Goal: Task Accomplishment & Management: Manage account settings

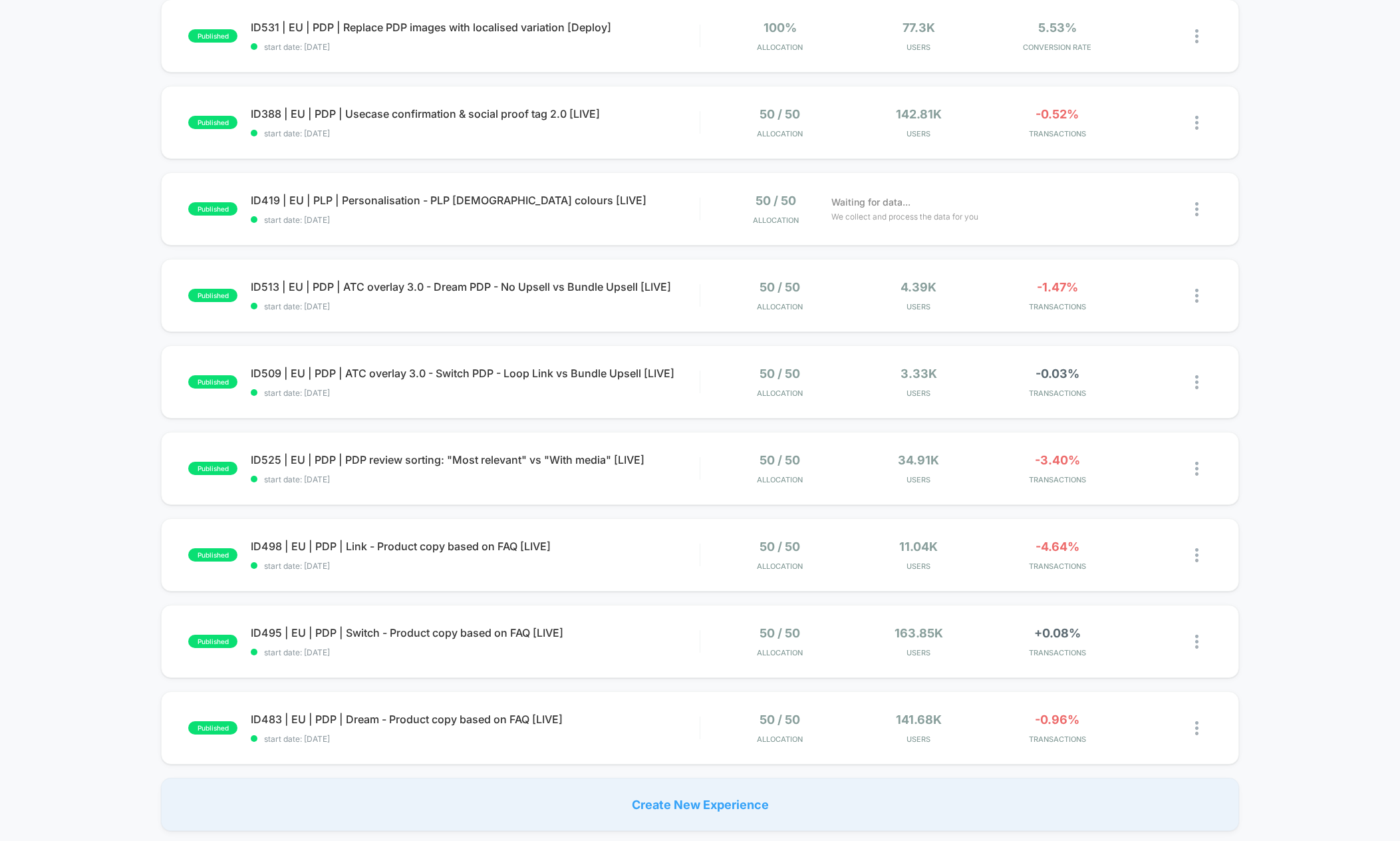
scroll to position [489, 0]
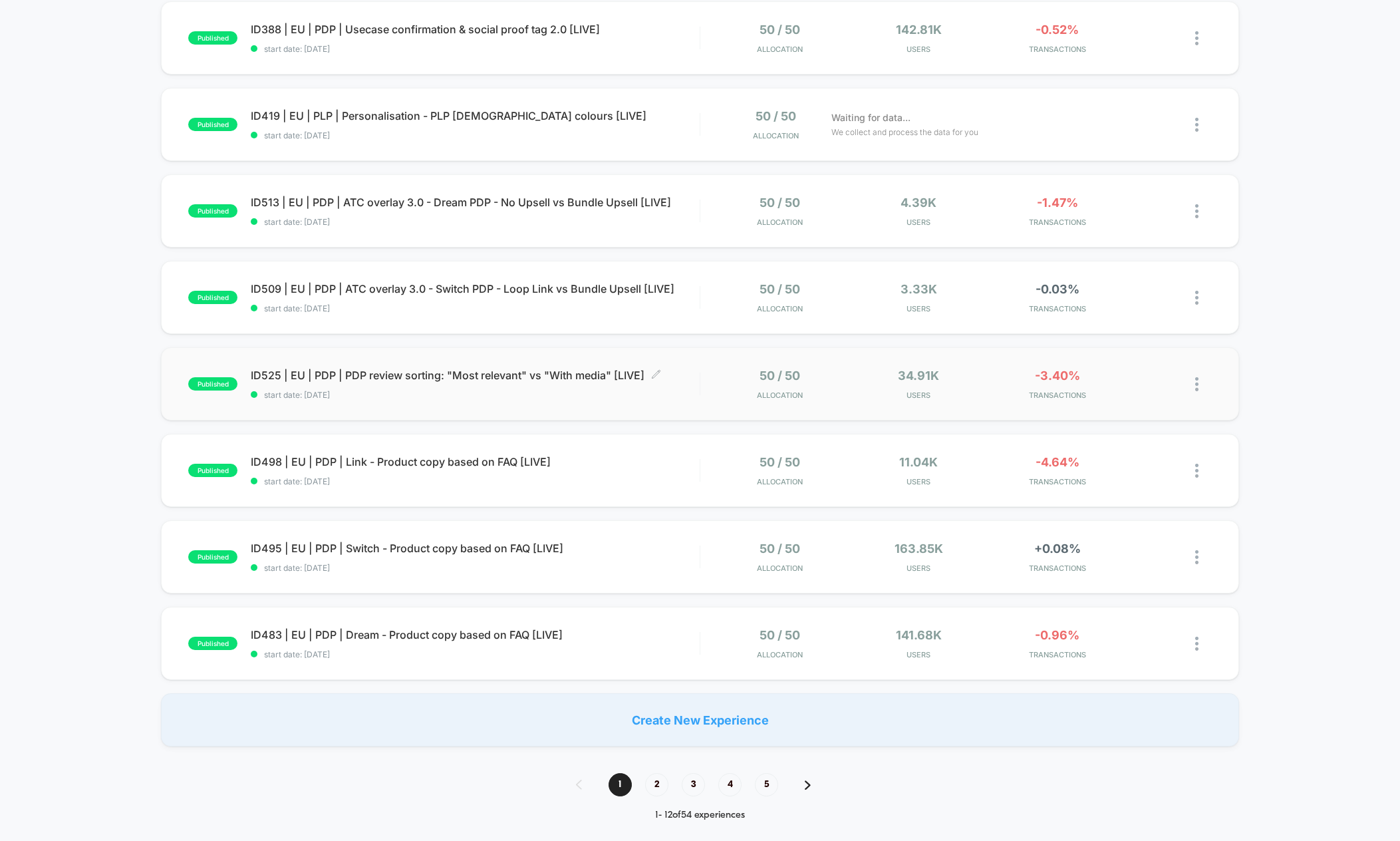
click at [388, 377] on span "ID525 | EU | PDP | PDP review sorting: "Most relevant" vs "With media" [LIVE] C…" at bounding box center [475, 375] width 449 height 13
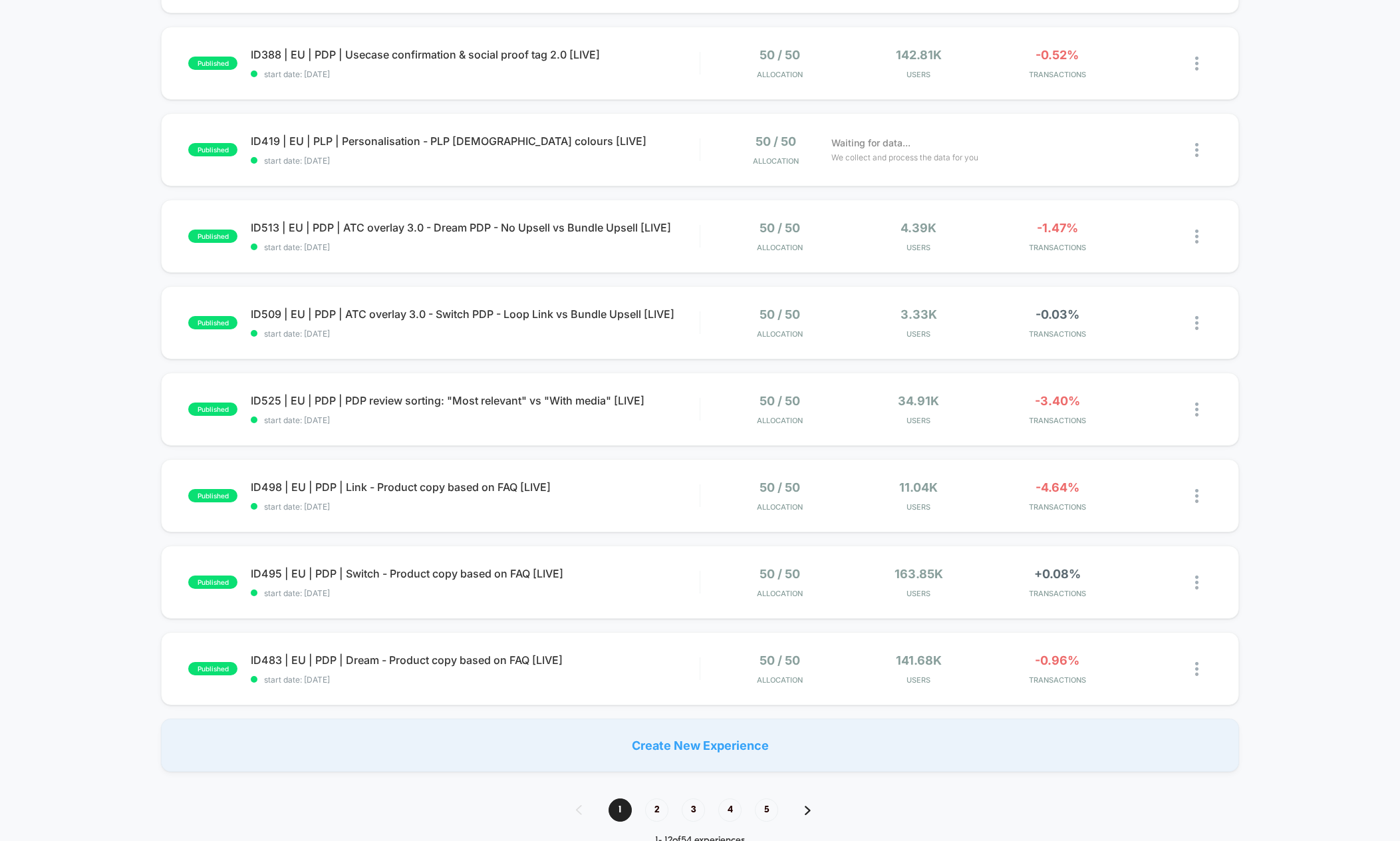
scroll to position [701, 0]
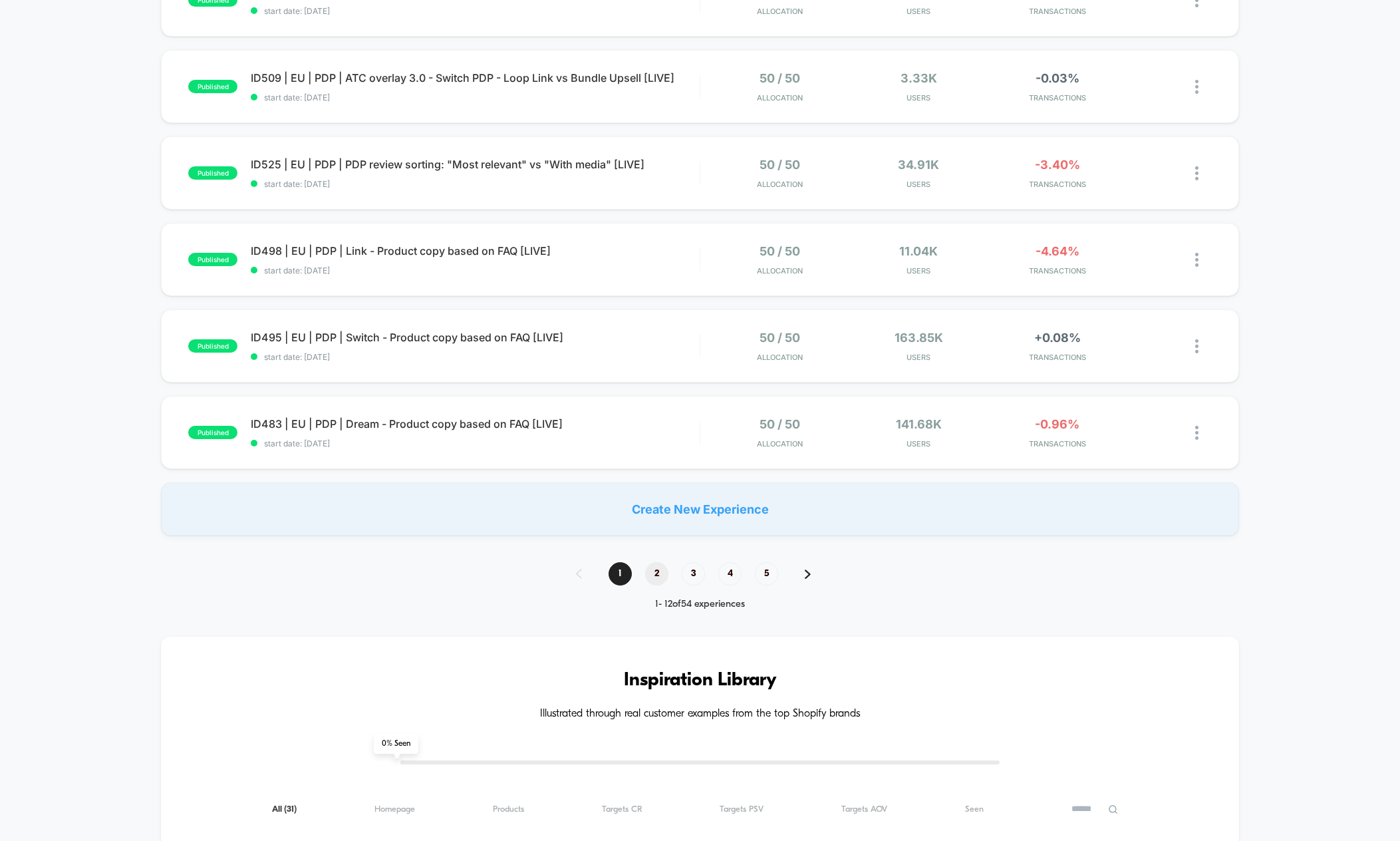
click at [649, 570] on span "2" at bounding box center [656, 573] width 23 height 23
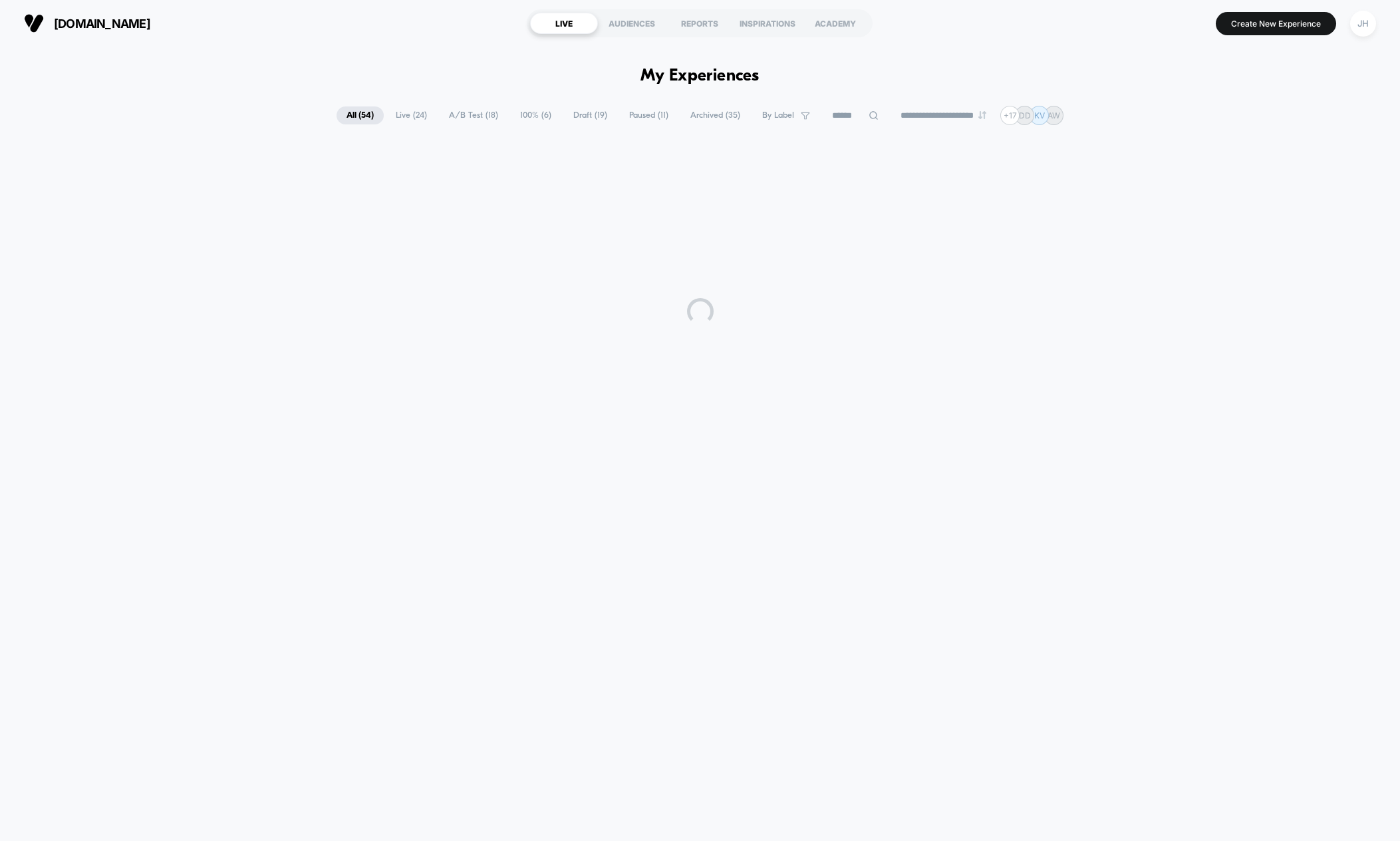
scroll to position [0, 0]
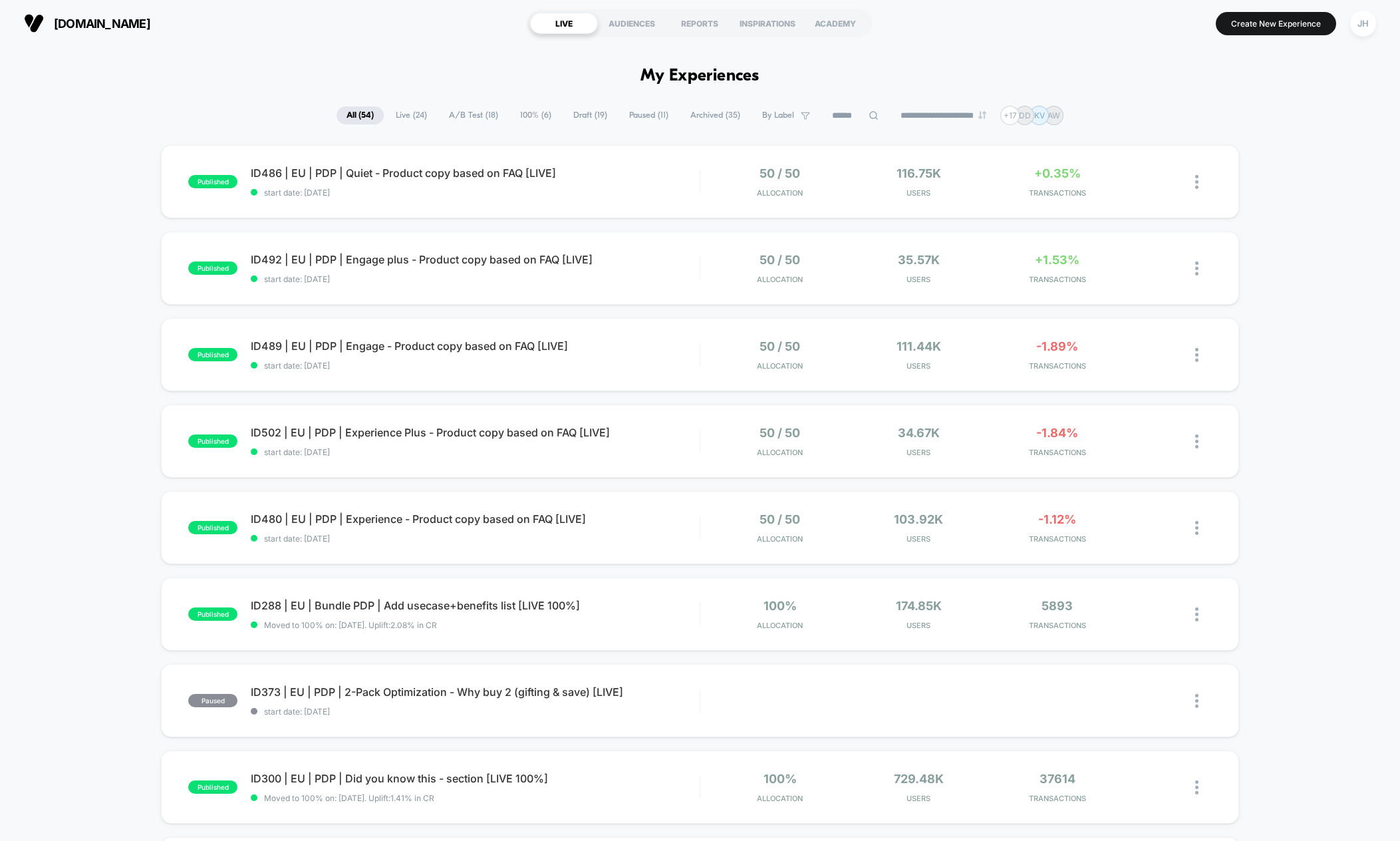
click at [96, 311] on div "published ID486 | EU | PDP | Quiet - Product copy based on FAQ [LIVE] start dat…" at bounding box center [700, 690] width 1400 height 1091
click at [1356, 22] on div "JH" at bounding box center [1363, 23] width 26 height 26
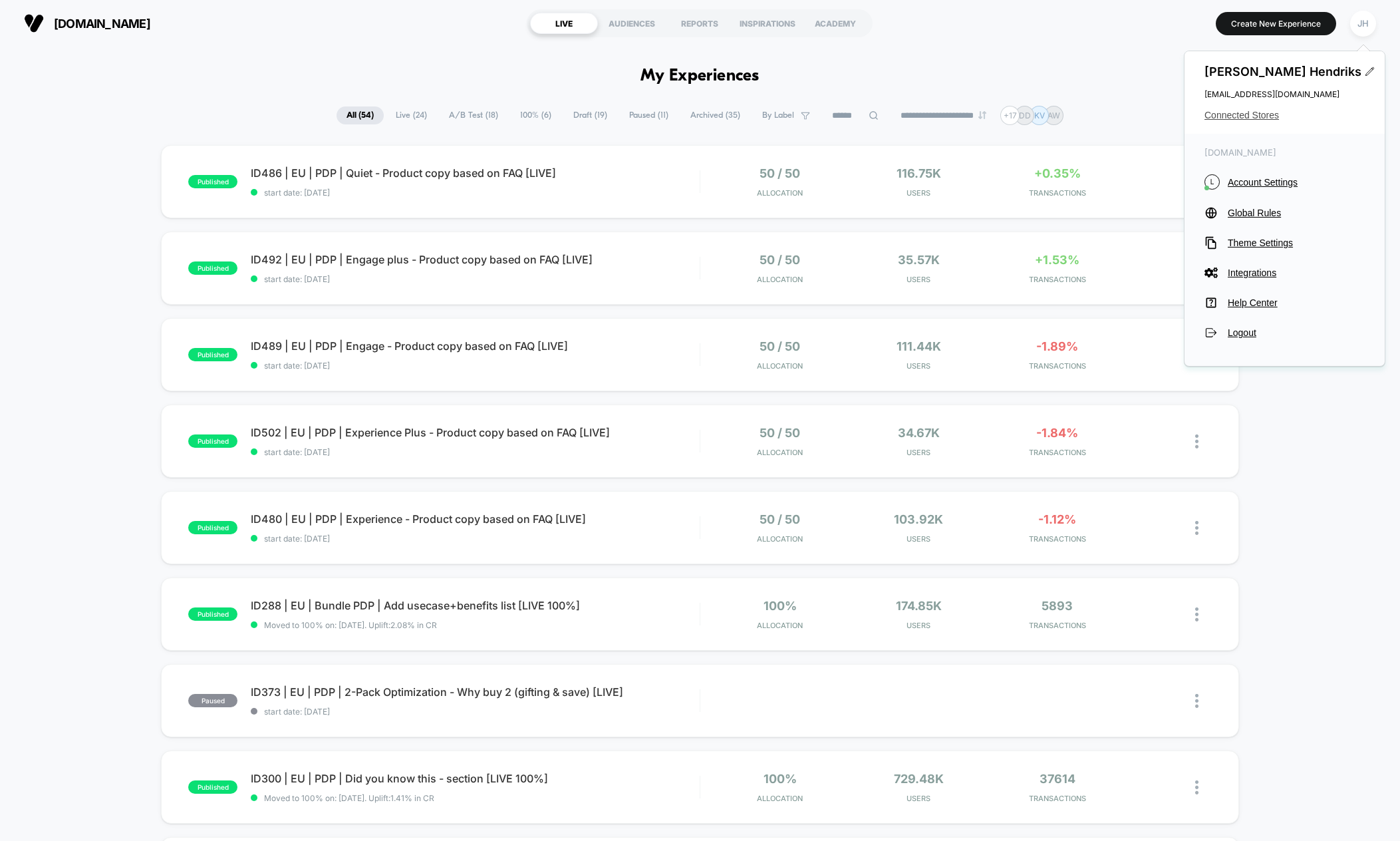
click at [1262, 119] on span "Connected Stores" at bounding box center [1285, 115] width 160 height 10
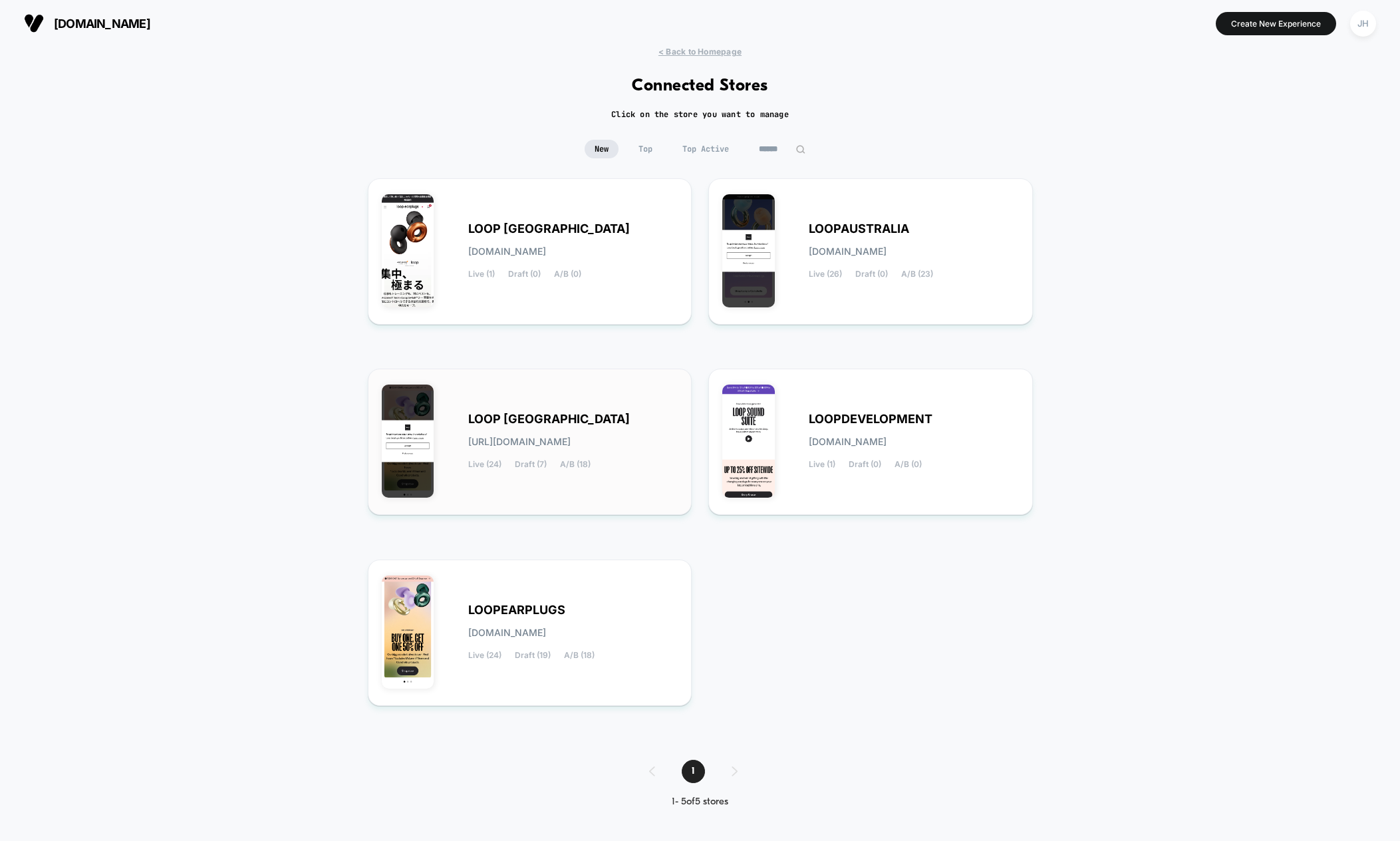
click at [569, 456] on div "LOOP [GEOGRAPHIC_DATA] [URL][DOMAIN_NAME] Live (24) Draft (7) A/B (18)" at bounding box center [573, 441] width 210 height 54
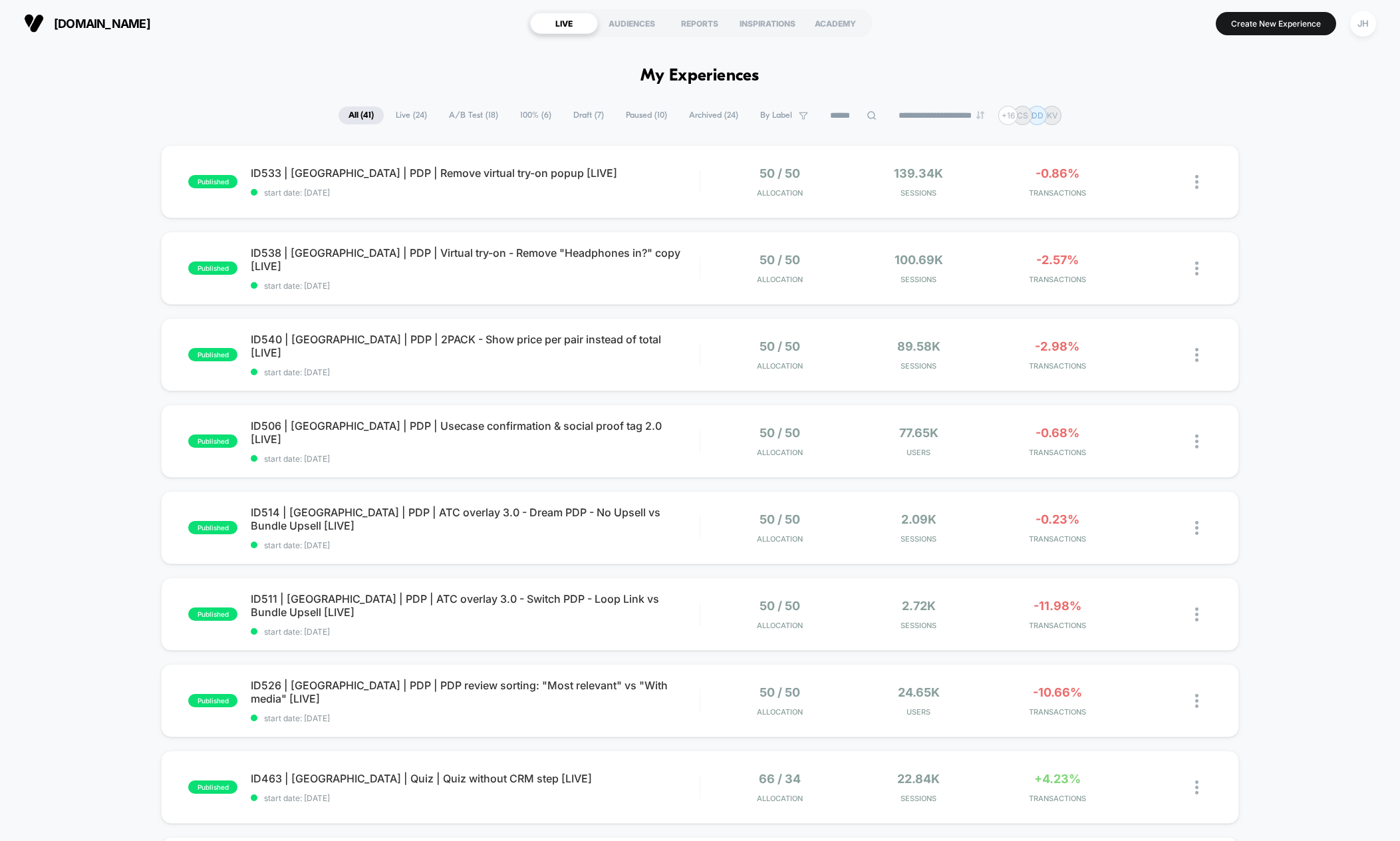
click at [71, 309] on div "published ID533 | [GEOGRAPHIC_DATA] | PDP | Remove virtual try-on popup [LIVE] …" at bounding box center [700, 690] width 1400 height 1091
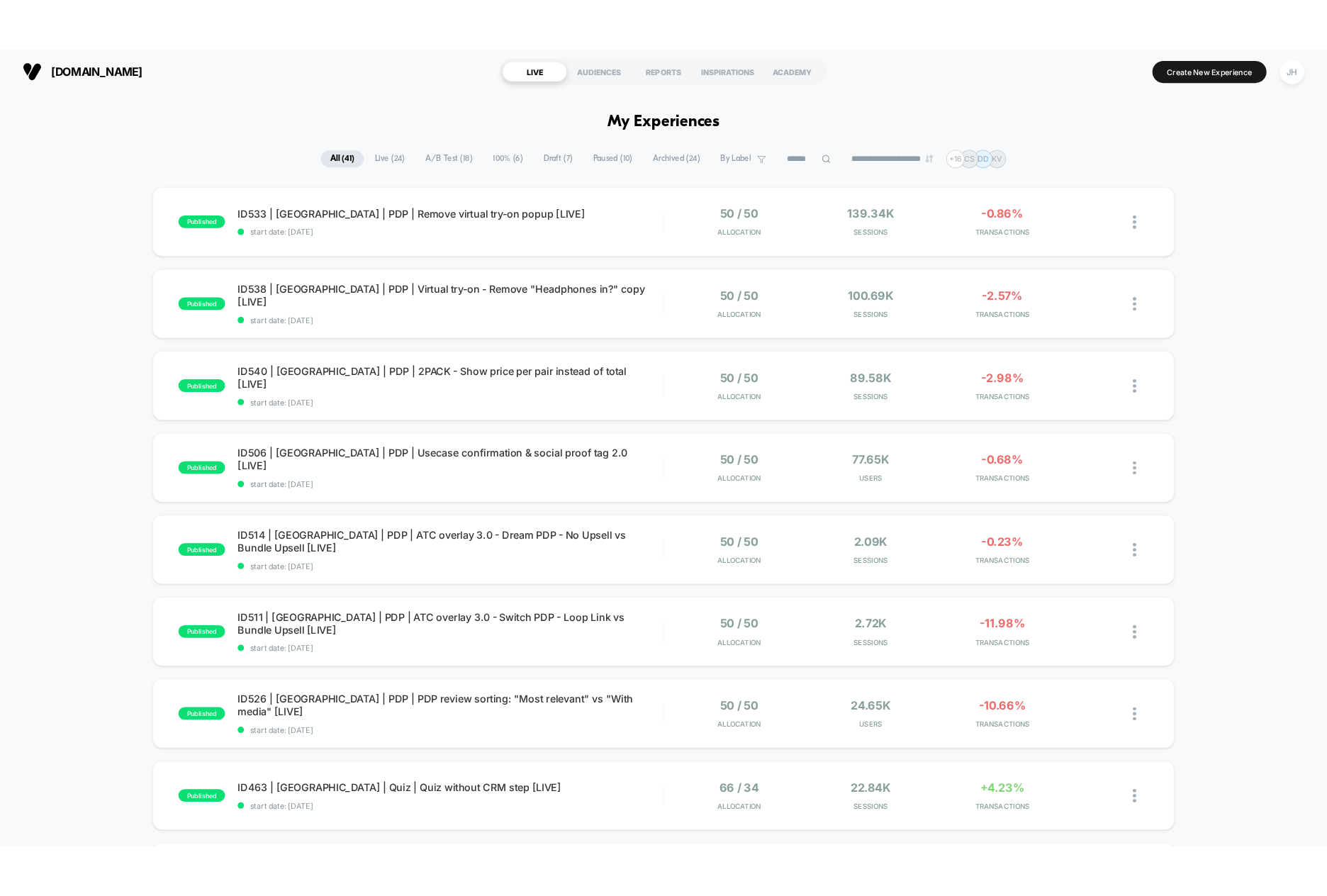
scroll to position [25, 0]
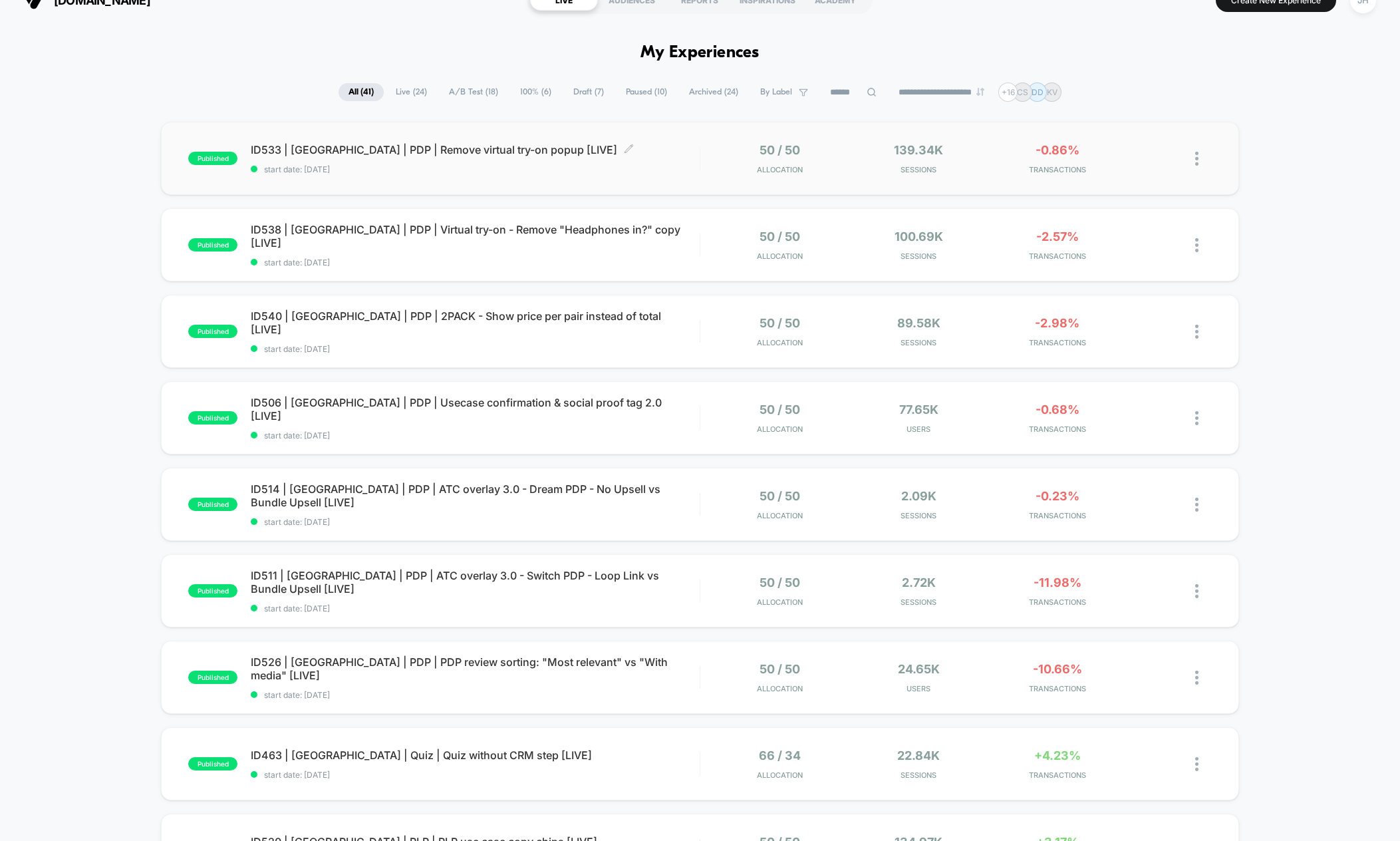
click at [394, 147] on span "ID533 | [GEOGRAPHIC_DATA] | PDP | Remove virtual try-on popup [LIVE] Click to e…" at bounding box center [475, 149] width 449 height 13
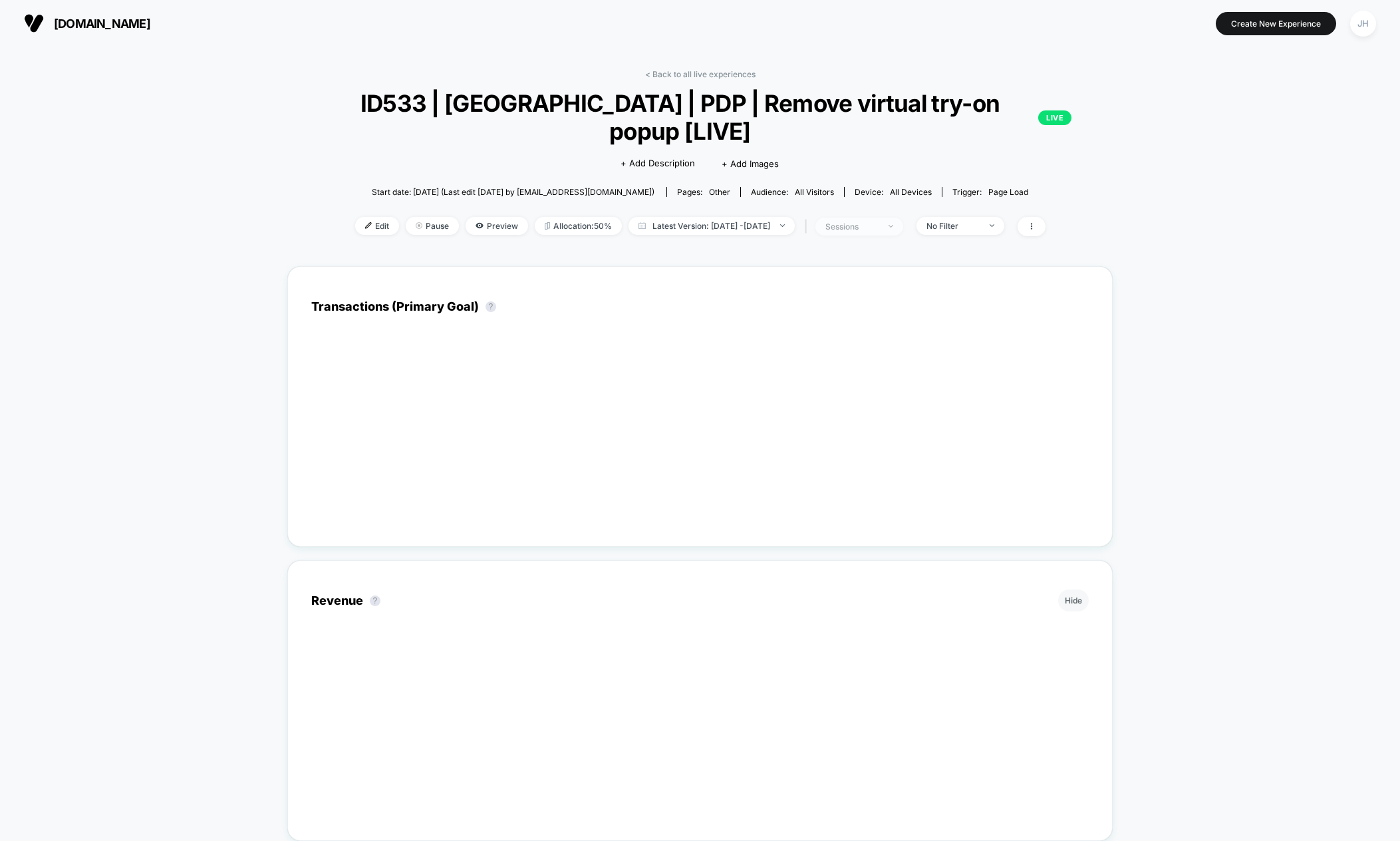
click at [878, 221] on div "sessions" at bounding box center [852, 227] width 53 height 10
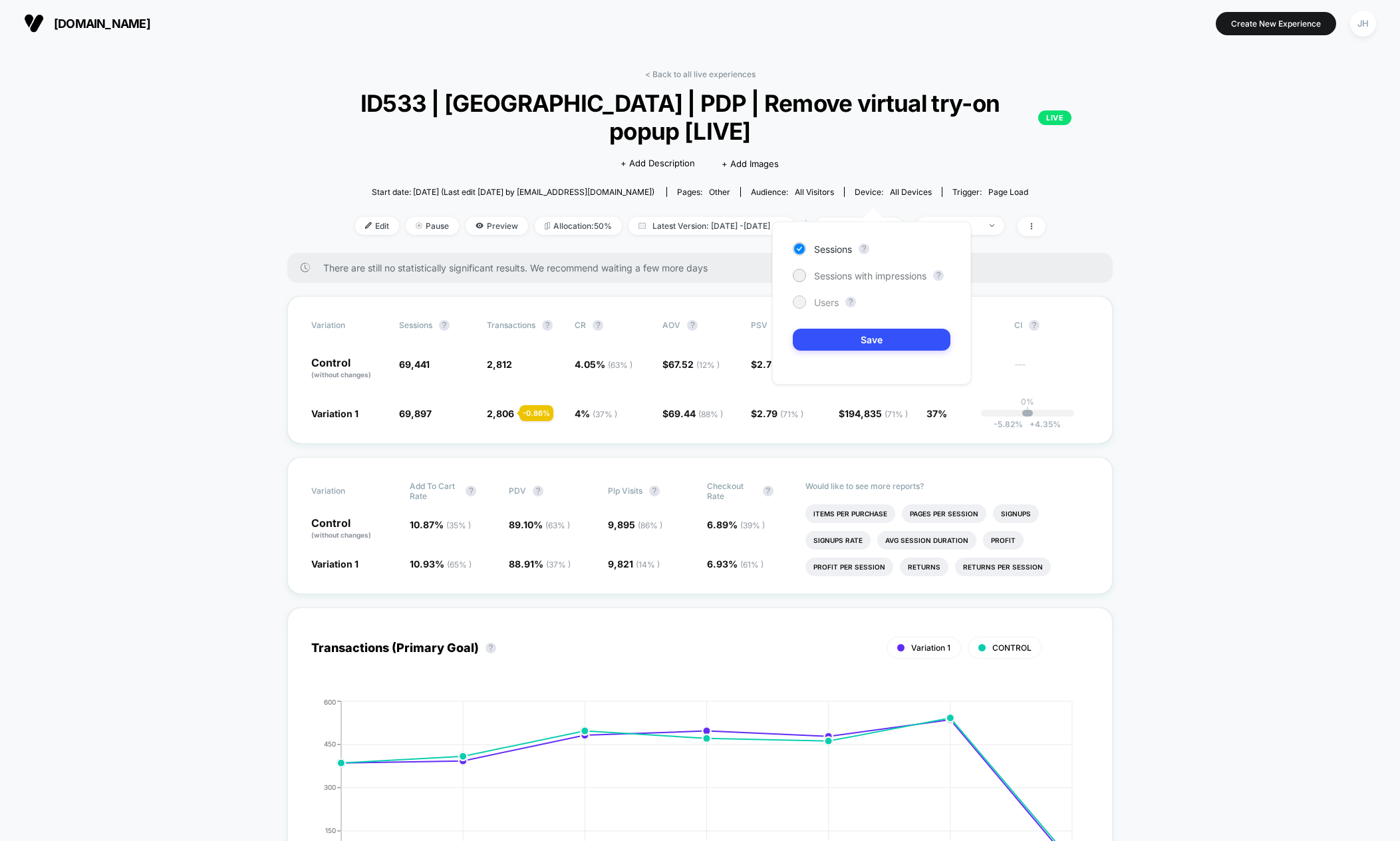
drag, startPoint x: 821, startPoint y: 301, endPoint x: 819, endPoint y: 308, distance: 7.3
click at [821, 301] on span "Users" at bounding box center [826, 302] width 25 height 11
click at [825, 334] on button "Save" at bounding box center [871, 339] width 158 height 22
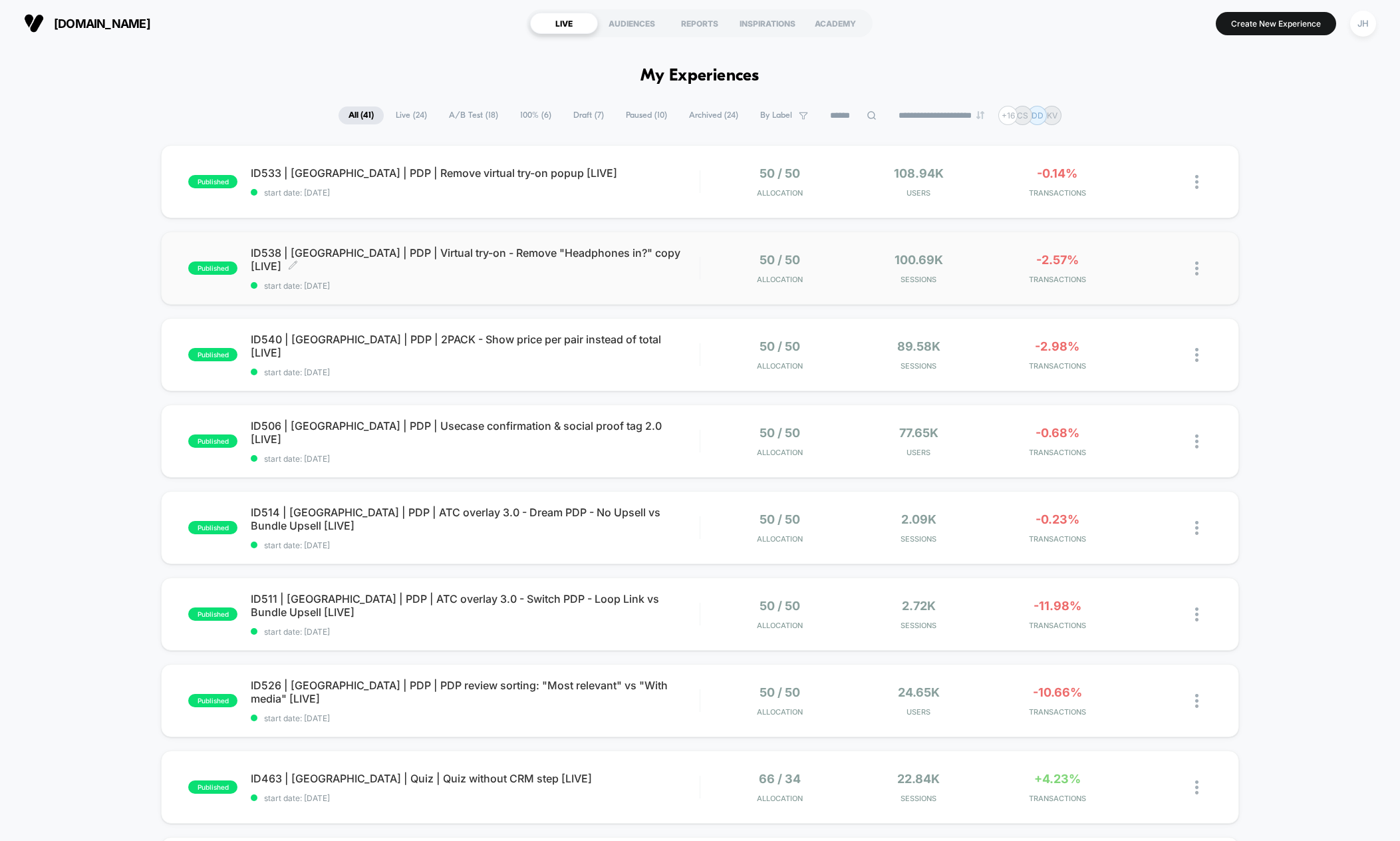
click at [430, 266] on div "ID538 | [GEOGRAPHIC_DATA] | PDP | Virtual try-on - Remove "Headphones in?" copy…" at bounding box center [475, 269] width 449 height 45
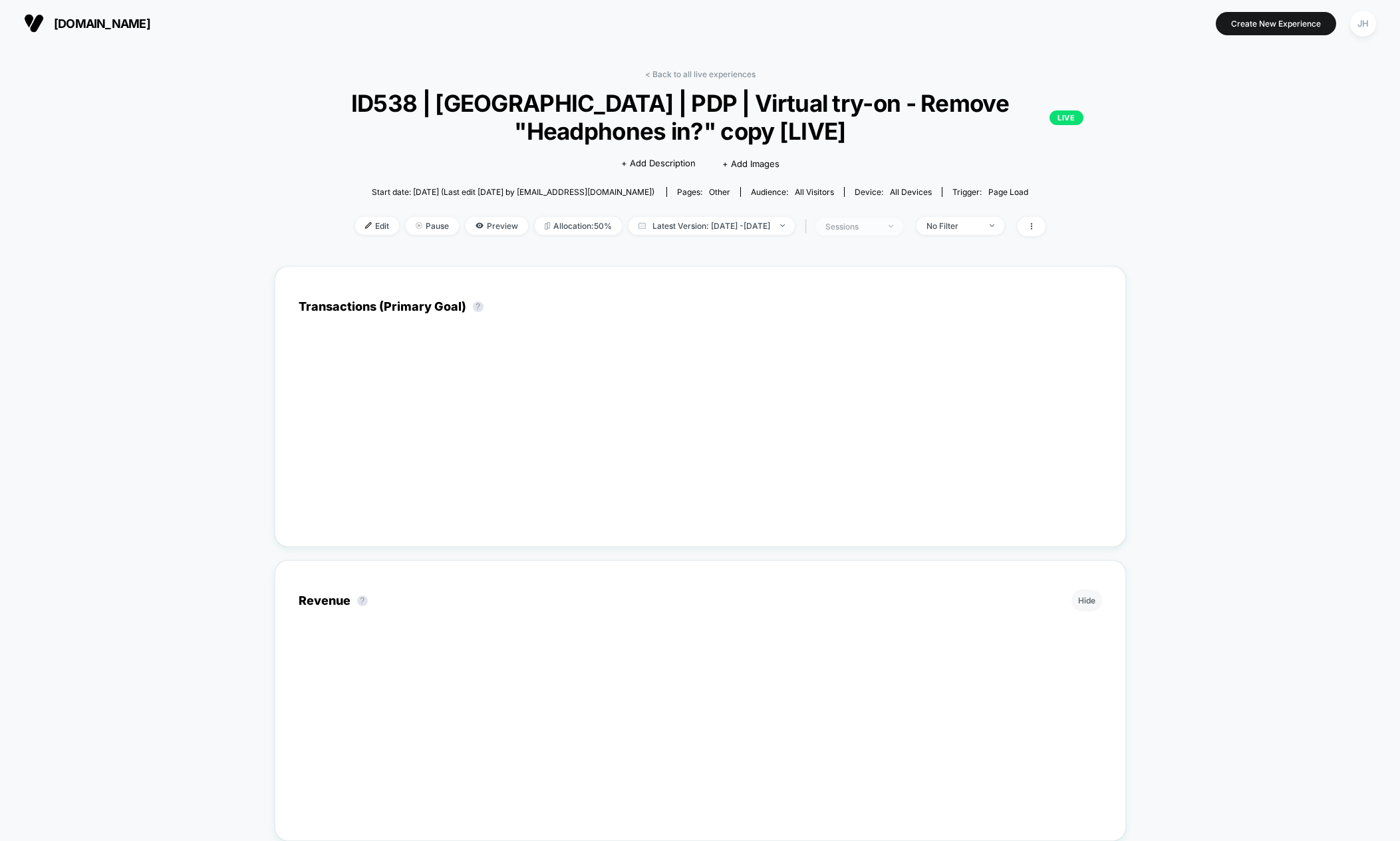
click at [879, 221] on div "sessions" at bounding box center [852, 227] width 53 height 10
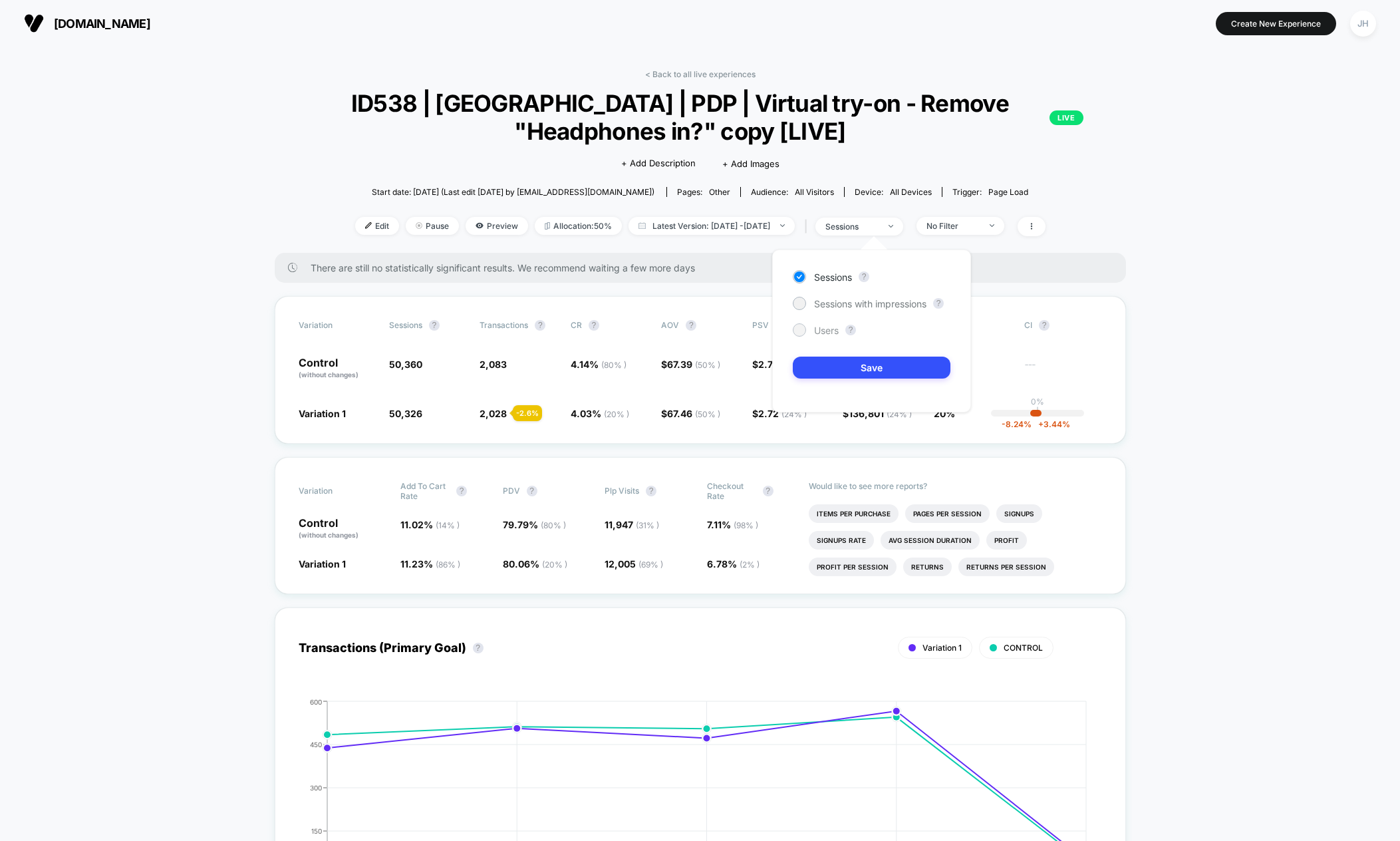
click at [831, 324] on div "Users" at bounding box center [815, 329] width 46 height 13
click at [824, 380] on div "Sessions ? Sessions with impressions ? Users ? Save" at bounding box center [871, 330] width 199 height 163
drag, startPoint x: 822, startPoint y: 369, endPoint x: 795, endPoint y: 359, distance: 28.8
click at [822, 369] on button "Save" at bounding box center [871, 367] width 158 height 22
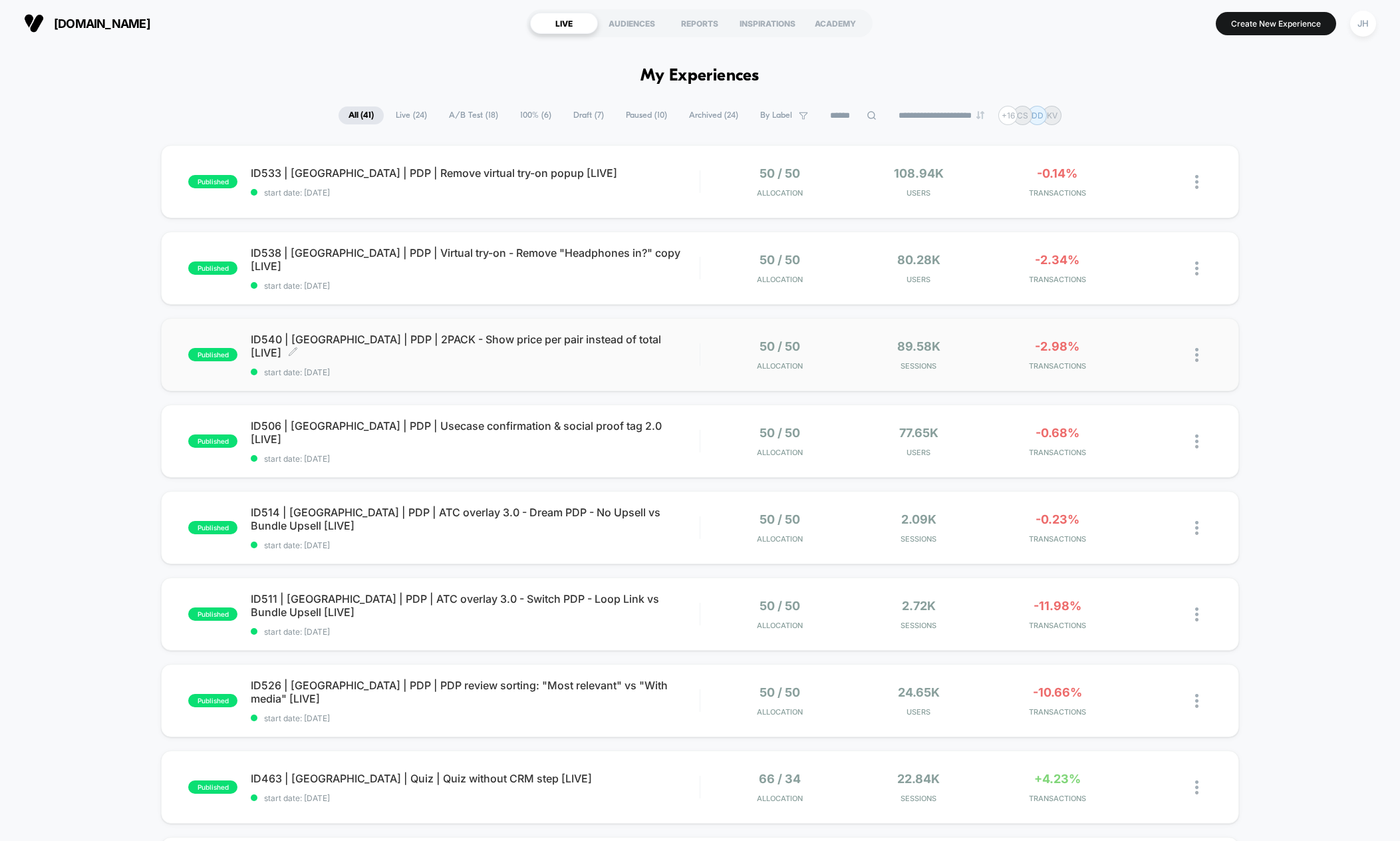
click at [493, 346] on span "ID540 | [GEOGRAPHIC_DATA] | PDP | 2PACK - Show price per pair instead of total …" at bounding box center [475, 346] width 449 height 27
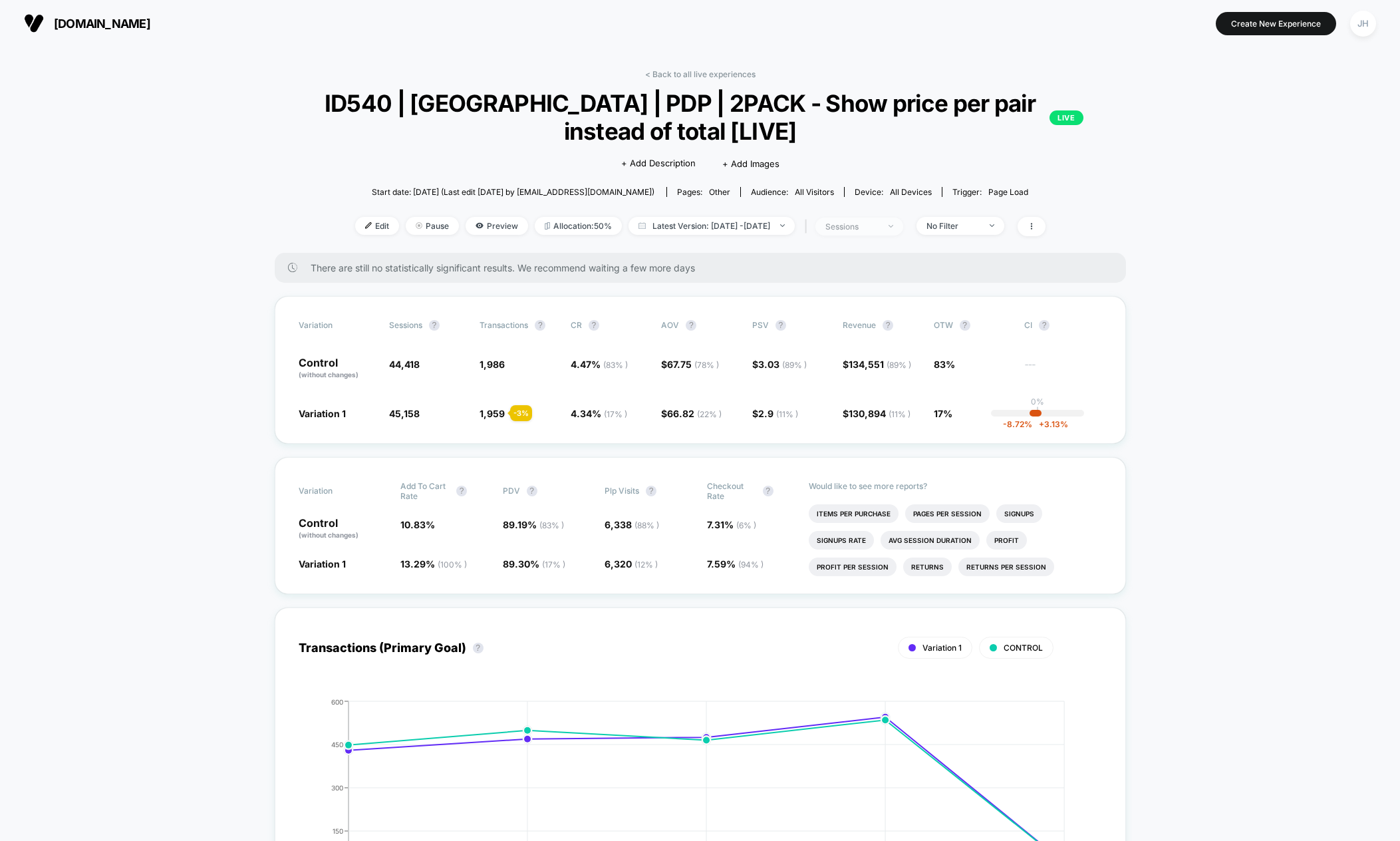
click at [859, 231] on div "sessions" at bounding box center [852, 227] width 53 height 10
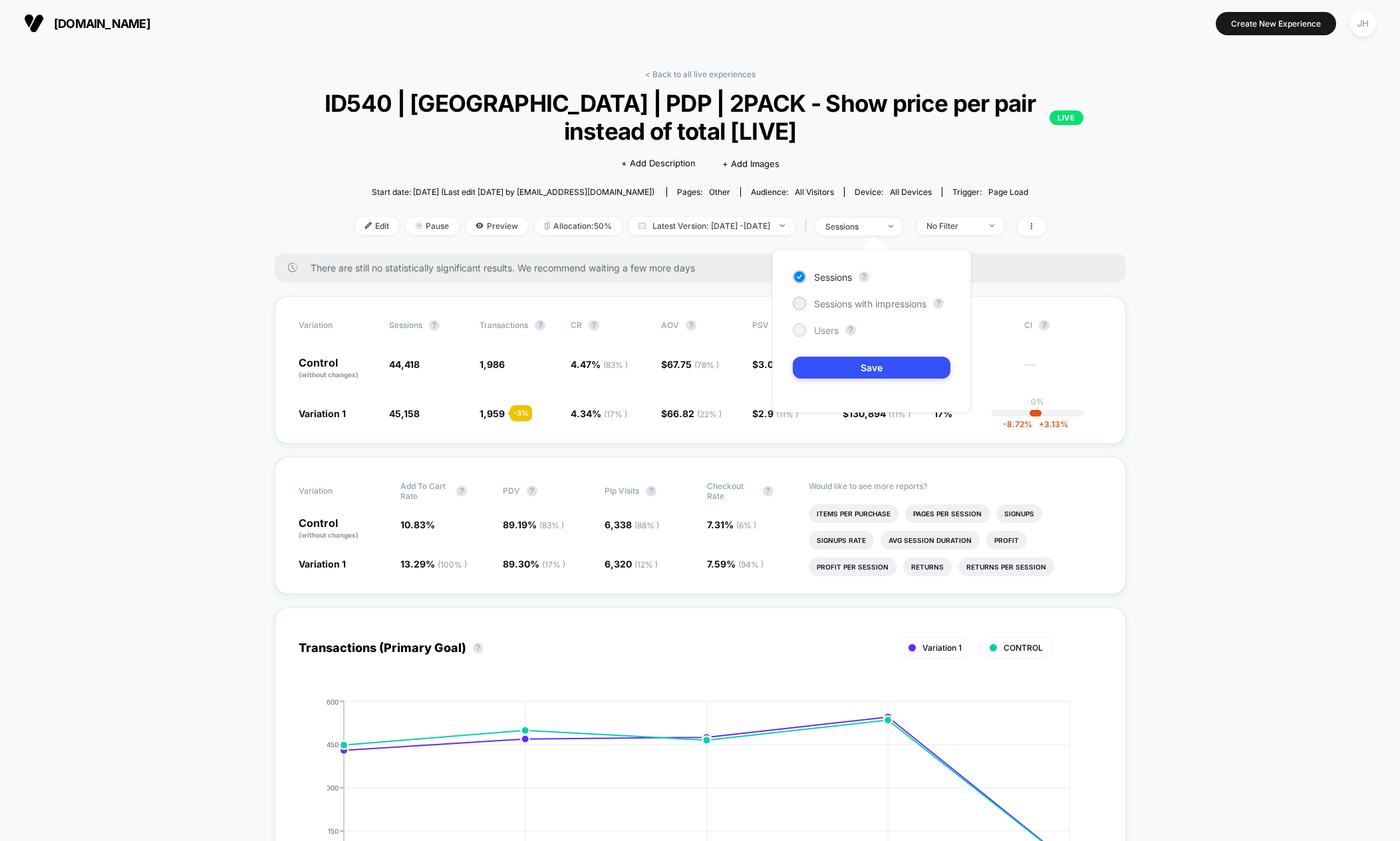
click at [826, 327] on span "Users" at bounding box center [826, 330] width 25 height 11
drag, startPoint x: 822, startPoint y: 365, endPoint x: 798, endPoint y: 364, distance: 24.0
click at [822, 365] on button "Save" at bounding box center [871, 367] width 158 height 22
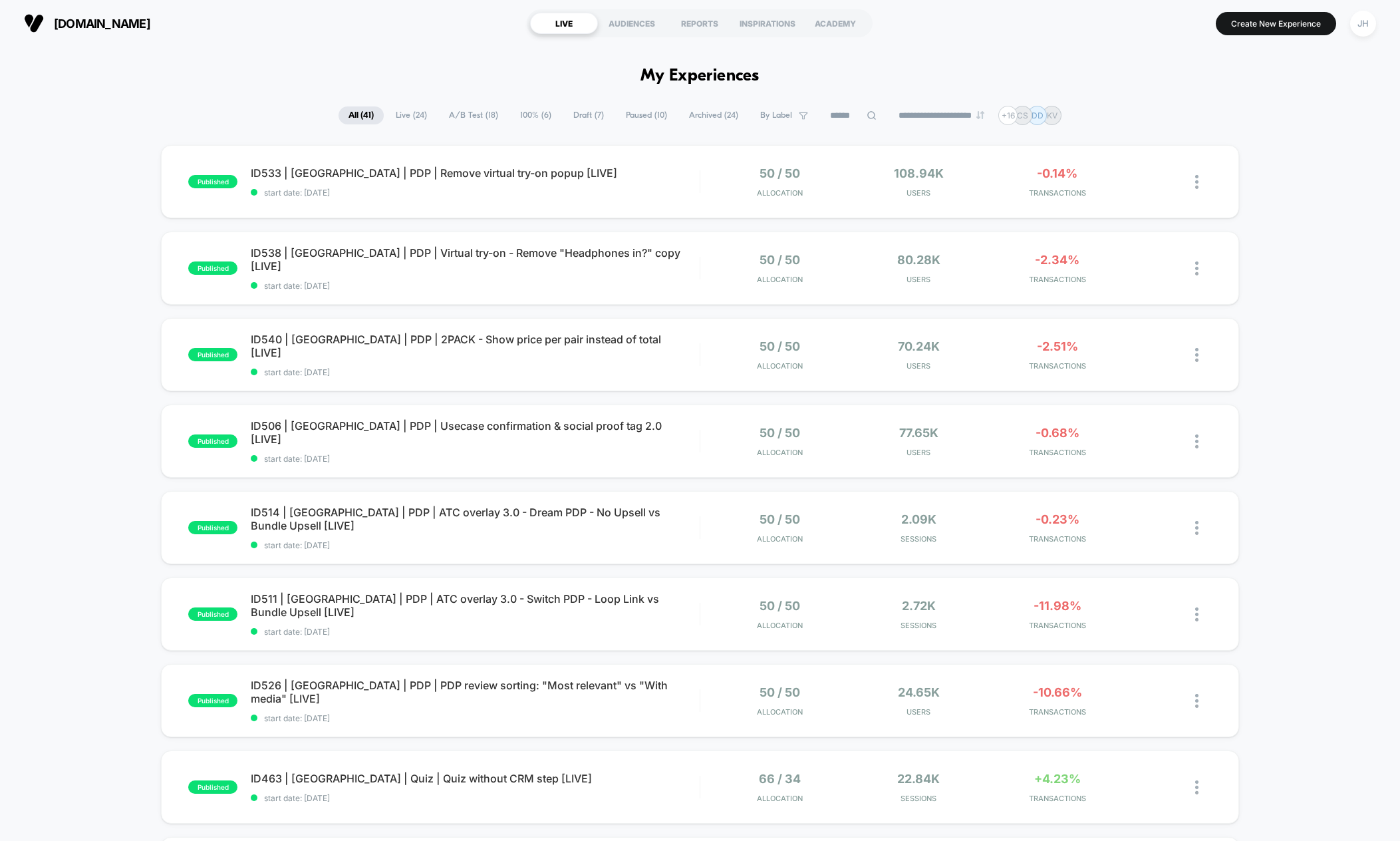
click at [85, 360] on div "published ID533 | [GEOGRAPHIC_DATA] | PDP | Remove virtual try-on popup [LIVE] …" at bounding box center [700, 690] width 1400 height 1091
click at [84, 414] on div "published ID533 | [GEOGRAPHIC_DATA] | PDP | Remove virtual try-on popup [LIVE] …" at bounding box center [700, 690] width 1400 height 1091
